Goal: Task Accomplishment & Management: Use online tool/utility

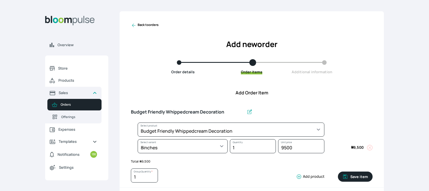
select select "c7c16d97-1b50-48bc-a979-38ef4923035e"
select select "627db35a-7fbd-4d6f-ac6d-aa1b3a347ad8"
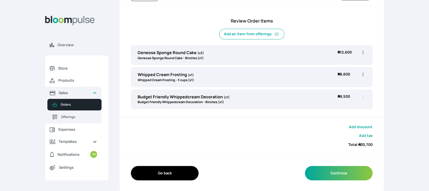
click at [357, 101] on span "₦ 9,500" at bounding box center [349, 99] width 23 height 11
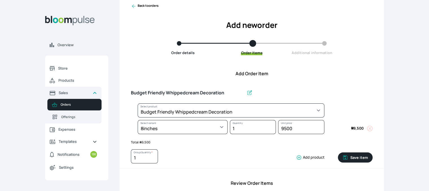
scroll to position [17, 0]
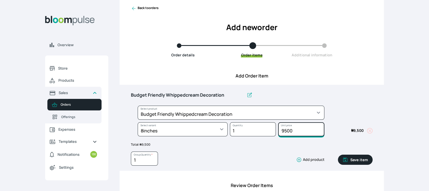
drag, startPoint x: 294, startPoint y: 130, endPoint x: 277, endPoint y: 130, distance: 17.8
click at [277, 130] on div "9500 Unit price" at bounding box center [300, 130] width 48 height 17
type input "12500"
click at [357, 161] on button "Save item" at bounding box center [355, 160] width 35 height 10
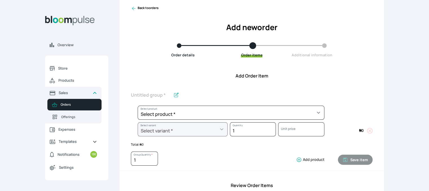
scroll to position [181, 0]
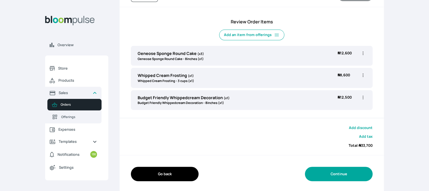
click at [332, 172] on button "Continue" at bounding box center [339, 174] width 68 height 14
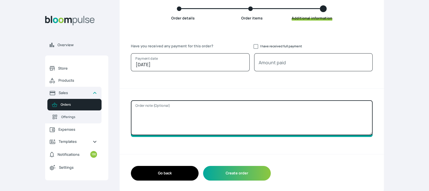
scroll to position [54, 0]
click at [251, 108] on textarea "Order note (Optional)" at bounding box center [252, 117] width 242 height 35
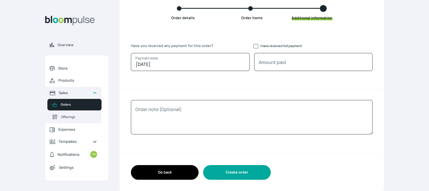
scroll to position [54, 0]
click at [230, 177] on button "Create order" at bounding box center [237, 173] width 68 height 14
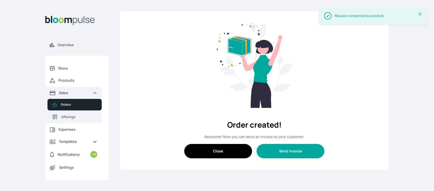
click at [282, 148] on button "Send invoice" at bounding box center [290, 151] width 68 height 14
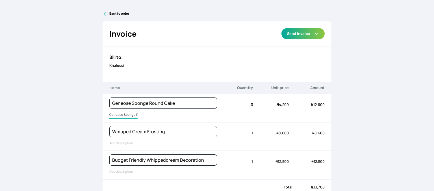
click at [117, 117] on input "Geneose Sponge Round Cake" at bounding box center [123, 114] width 28 height 7
click at [117, 117] on input "Geneose Sponge Round Cake" at bounding box center [135, 114] width 52 height 7
type input "V"
type input "8inches wide"
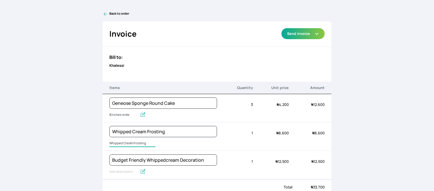
click at [109, 141] on input "Whipped Cream Frosting" at bounding box center [132, 143] width 46 height 7
type input "750g whippedcream"
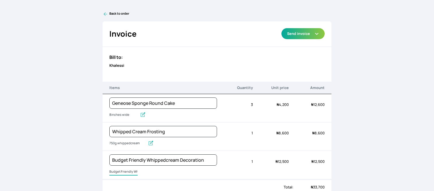
click at [126, 170] on input "Budget Friendly Whippedcream Decoration" at bounding box center [123, 172] width 28 height 7
click at [126, 170] on input "Budget Friendly Whippedcream Decoration" at bounding box center [149, 172] width 80 height 7
click at [126, 169] on input "Budget Friendly Whippedcream Decoration" at bounding box center [149, 172] width 80 height 7
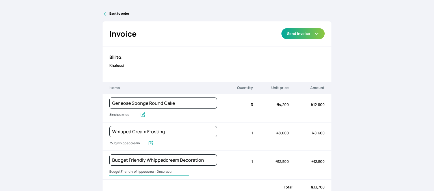
click at [126, 169] on input "Budget Friendly Whippedcream Decoration" at bounding box center [149, 172] width 80 height 7
type input "cake board, cake box, cake toppings and cake topper"
click at [304, 30] on button "Send invoice" at bounding box center [302, 33] width 43 height 11
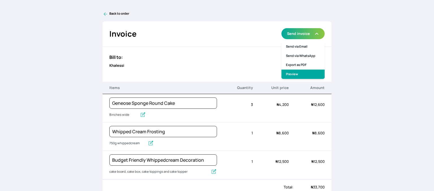
click at [292, 73] on link "Preview" at bounding box center [302, 74] width 43 height 9
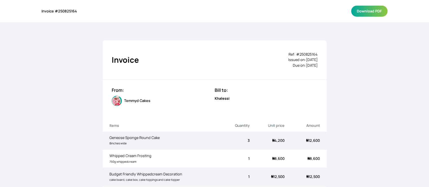
click at [369, 13] on button "Download PDF" at bounding box center [369, 11] width 36 height 11
